Goal: Check status

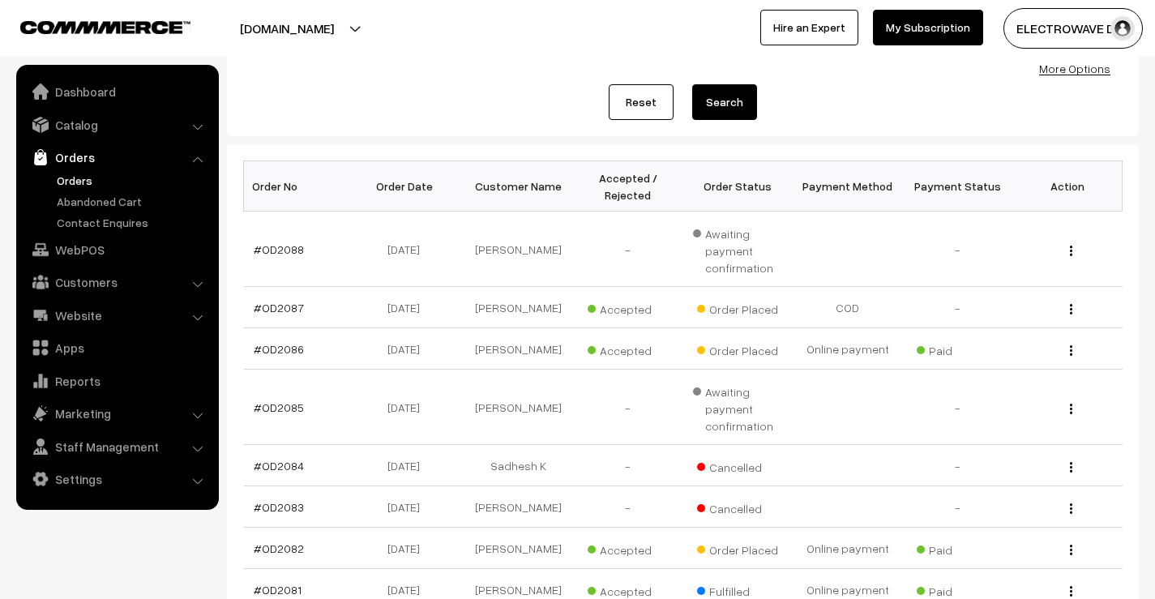
scroll to position [169, 0]
click at [279, 311] on link "#OD2087" at bounding box center [279, 308] width 50 height 14
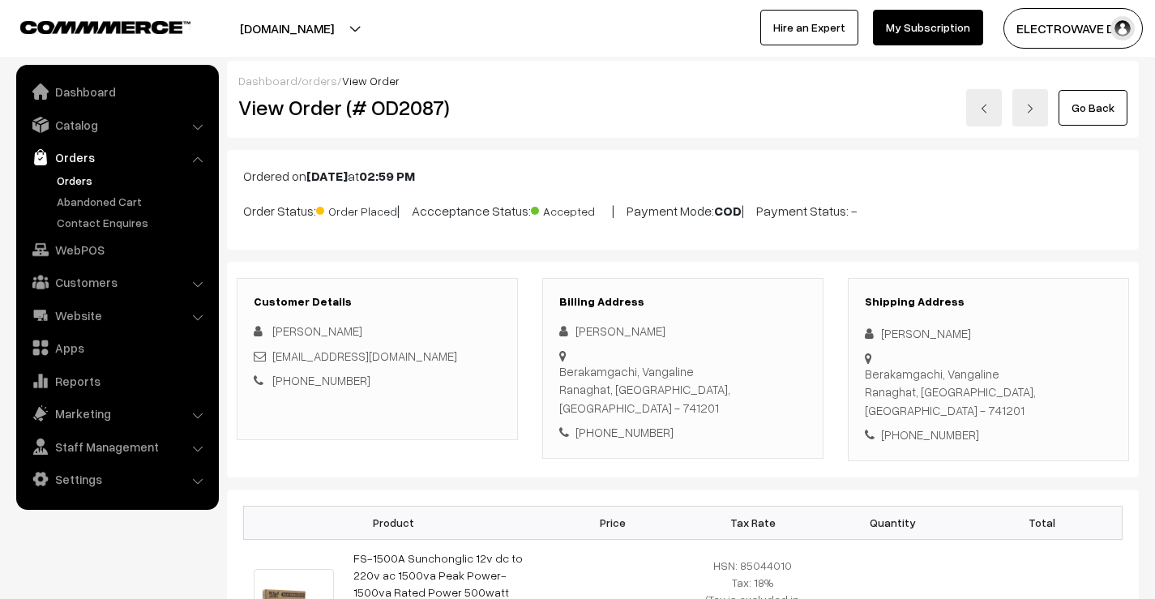
click at [1036, 101] on link at bounding box center [1030, 107] width 36 height 37
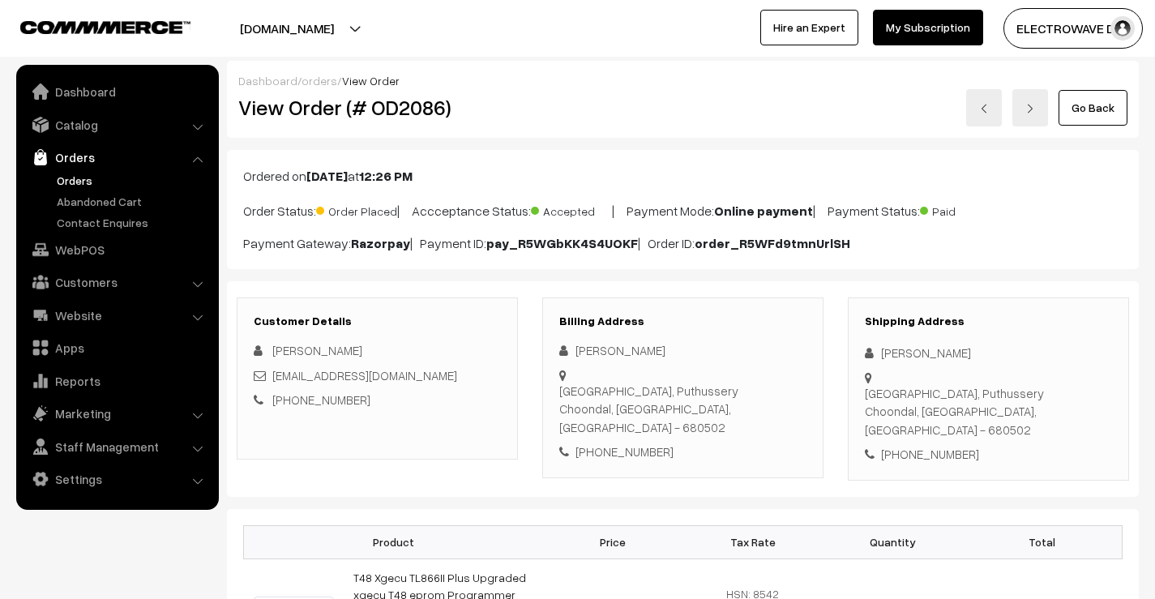
click at [976, 106] on link at bounding box center [984, 107] width 36 height 37
